Goal: Find specific page/section: Find specific page/section

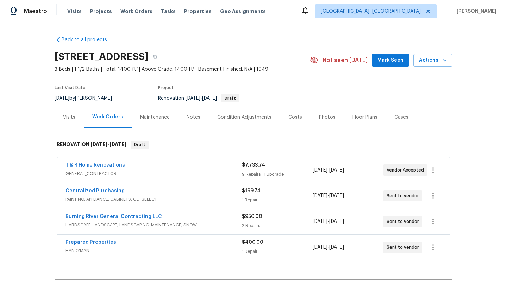
click at [195, 117] on div "Notes" at bounding box center [193, 117] width 14 height 7
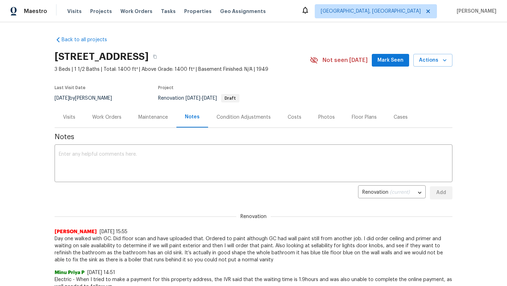
click at [237, 117] on div "Condition Adjustments" at bounding box center [243, 117] width 54 height 7
